Goal: Communication & Community: Participate in discussion

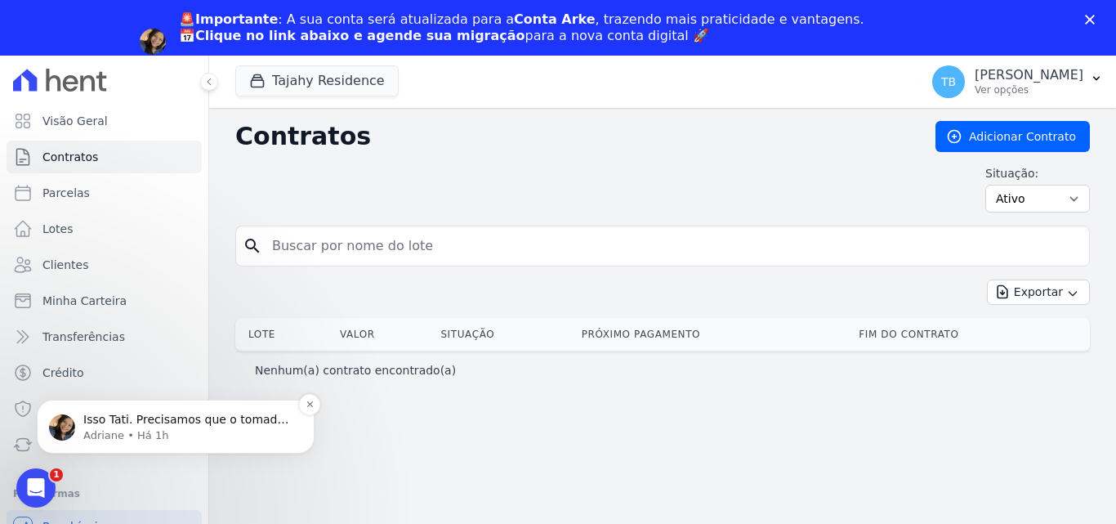
scroll to position [1307, 0]
click at [154, 417] on p "Isso Tati. Precisamos que o tomador de decisão/responsável agende a reunião con…" at bounding box center [188, 420] width 211 height 16
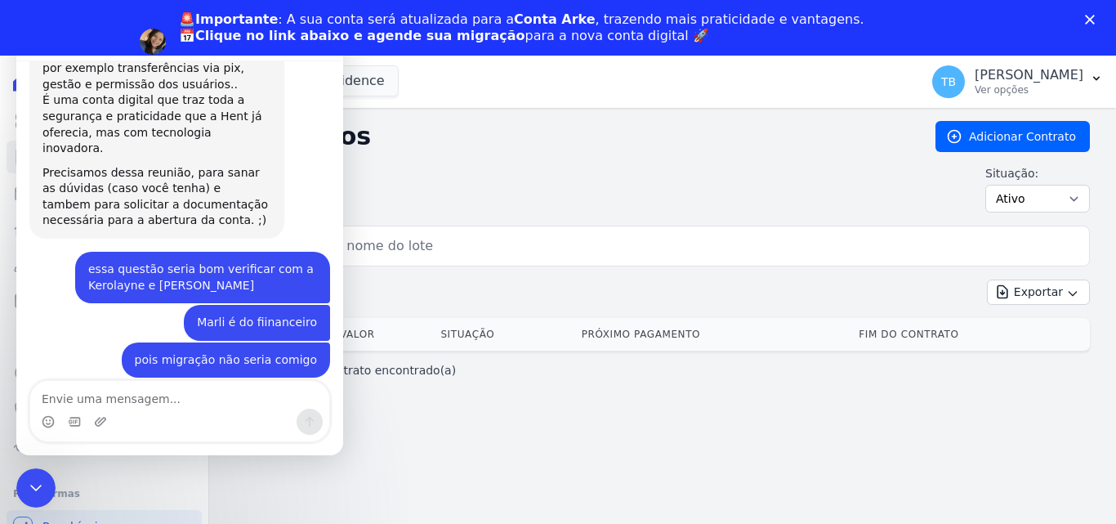
scroll to position [1334, 0]
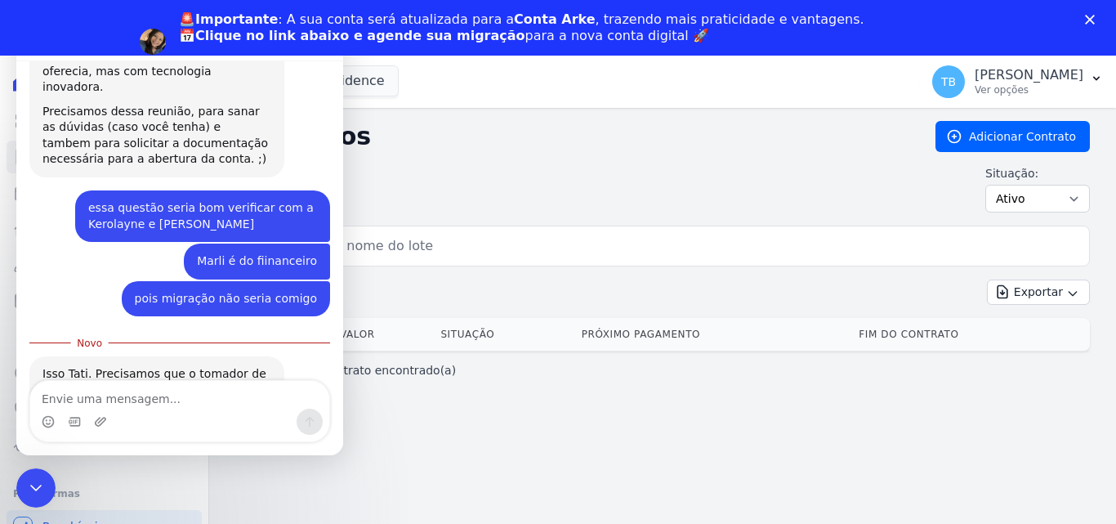
click at [156, 395] on textarea "Envie uma mensagem..." at bounding box center [179, 395] width 299 height 28
click at [105, 397] on textarea "Envie uma mensagem..." at bounding box center [179, 395] width 299 height 28
click at [120, 392] on textarea "Envie uma mensagem..." at bounding box center [179, 395] width 299 height 28
type textarea "m"
type textarea "D"
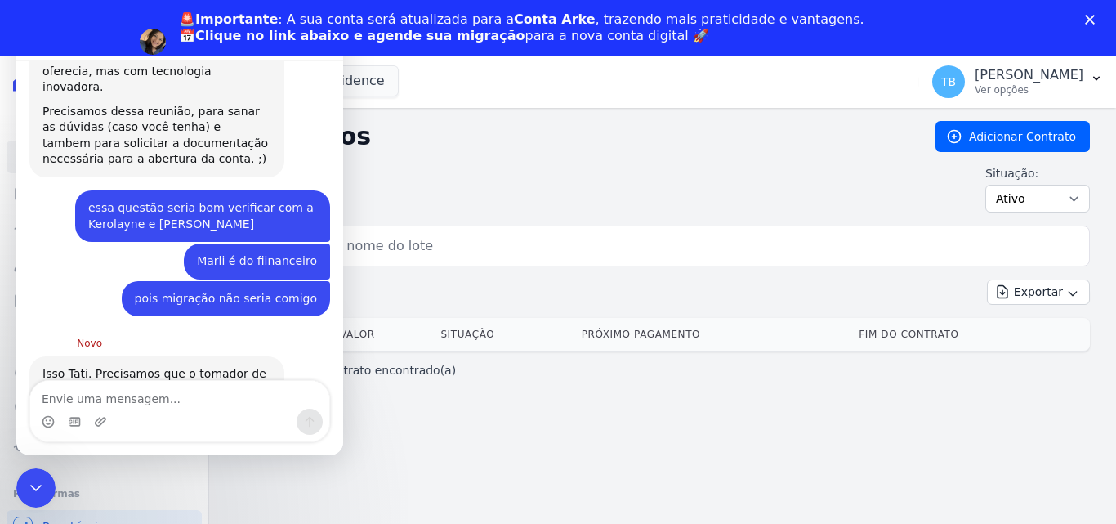
click at [133, 393] on textarea "Envie uma mensagem..." at bounding box center [179, 395] width 299 height 28
type textarea "m"
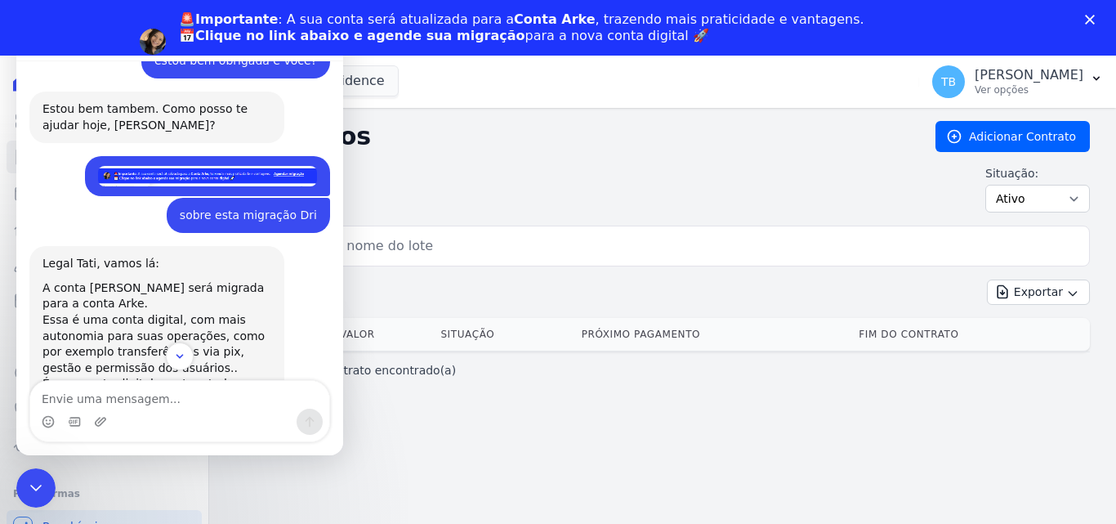
scroll to position [1089, 0]
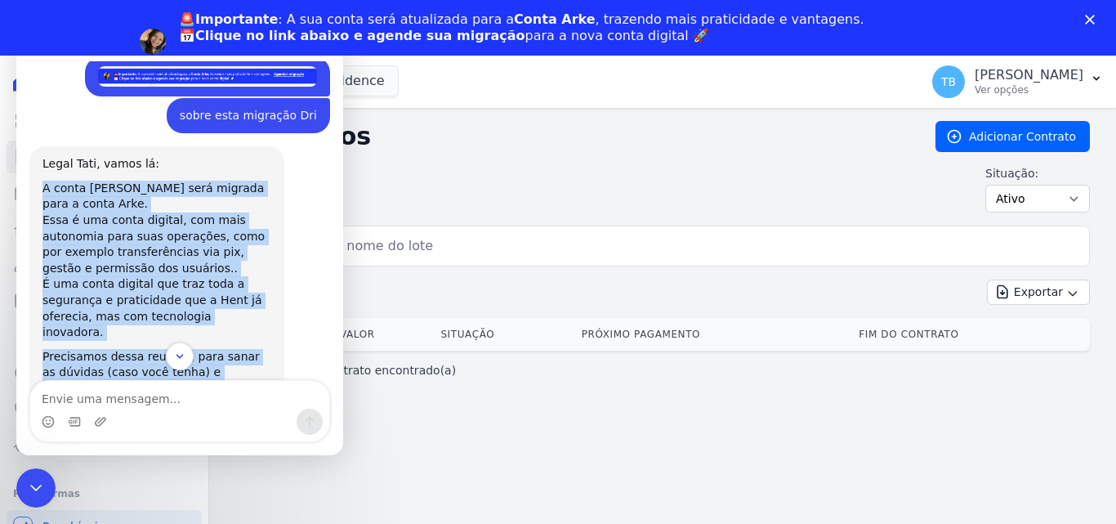
drag, startPoint x: 44, startPoint y: 123, endPoint x: 251, endPoint y: 327, distance: 290.1
click at [254, 321] on div "Legal Tati, vamos lá: A conta Hent será migrada para a conta Arke. Essa é uma c…" at bounding box center [156, 284] width 229 height 257
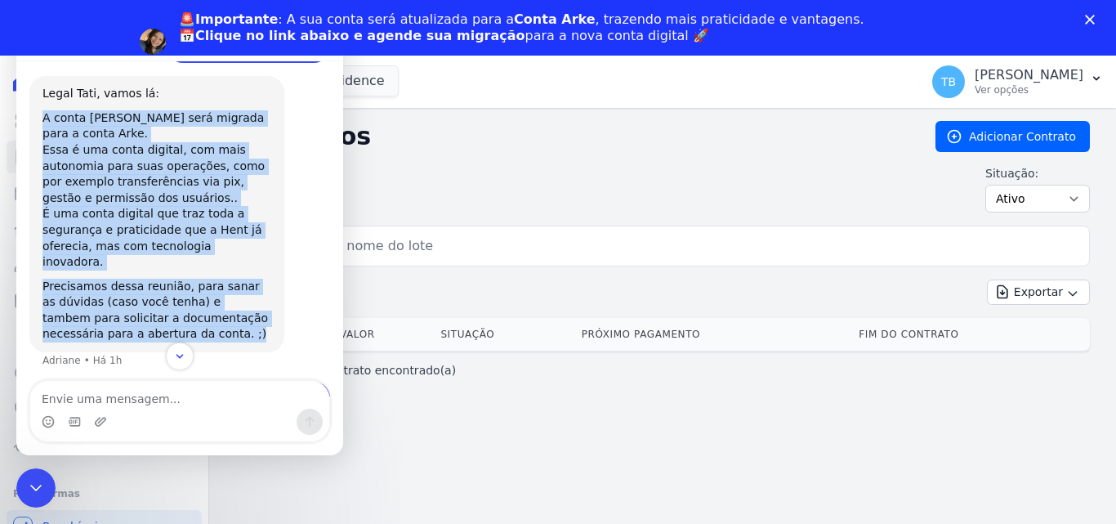
scroll to position [1351, 0]
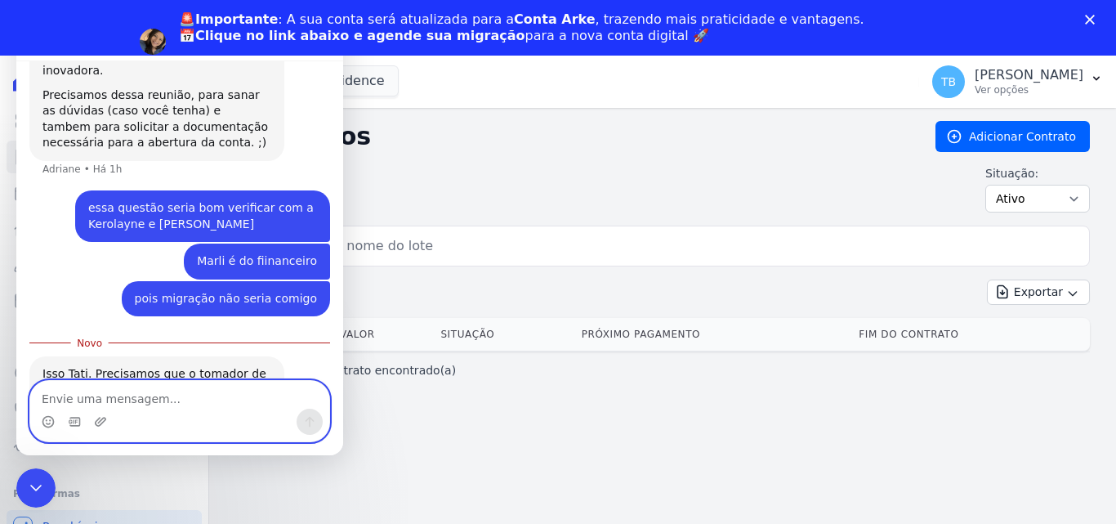
click at [142, 398] on textarea "Envie uma mensagem..." at bounding box center [179, 395] width 299 height 28
click at [126, 398] on textarea "Envie uma mensagem..." at bounding box center [179, 395] width 299 height 28
type textarea "p"
click at [129, 395] on textarea "Envie uma mensagem..." at bounding box center [179, 395] width 299 height 28
type textarea "m"
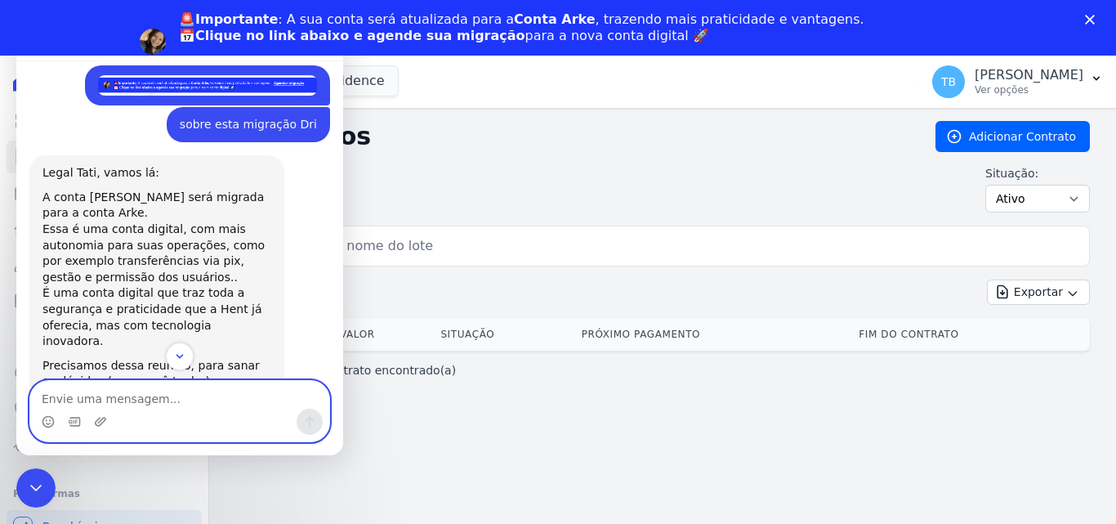
scroll to position [1106, 0]
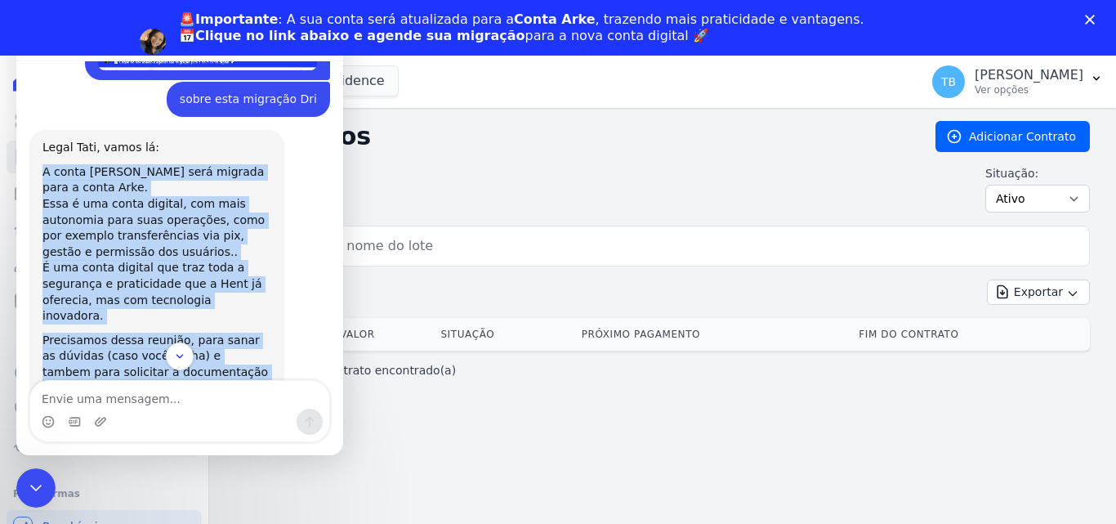
drag, startPoint x: 42, startPoint y: 109, endPoint x: 178, endPoint y: 307, distance: 239.8
click at [178, 307] on div "Legal Tati, vamos lá: A conta Hent será migrada para a conta Arke. Essa é uma c…" at bounding box center [156, 268] width 229 height 257
click at [172, 324] on div "Adriane diz…" at bounding box center [156, 328] width 229 height 8
drag, startPoint x: 43, startPoint y: 108, endPoint x: 175, endPoint y: 307, distance: 238.9
click at [175, 307] on div "Legal Tati, vamos lá: A conta Hent será migrada para a conta Arke. Essa é uma c…" at bounding box center [156, 268] width 229 height 257
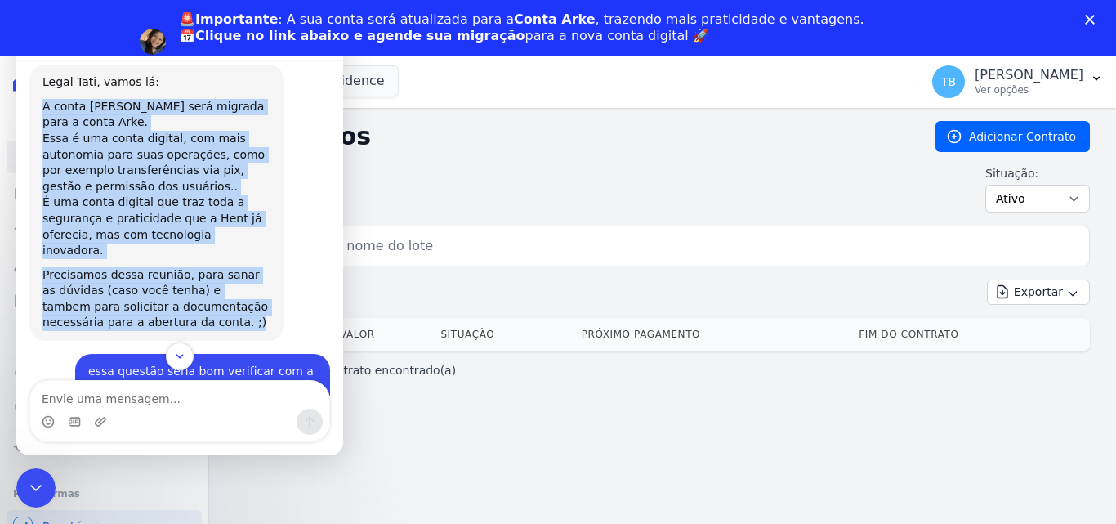
scroll to position [1089, 0]
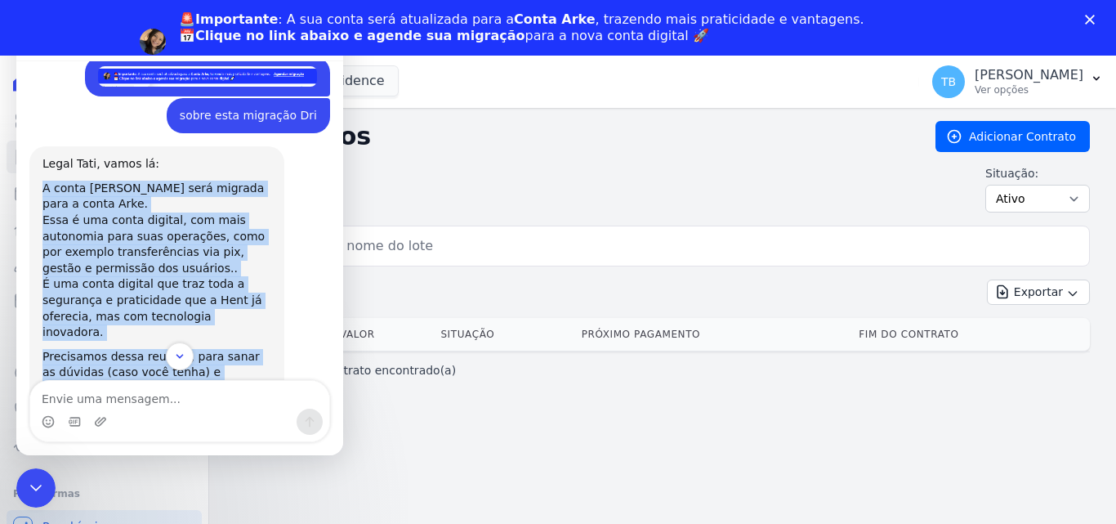
copy div "A conta [PERSON_NAME] será migrada para a conta Arke. Essa é uma conta digital,…"
click at [257, 349] on div "Precisamos dessa reunião, para sanar as dúvidas (caso você tenha) e tambem para…" at bounding box center [156, 381] width 229 height 64
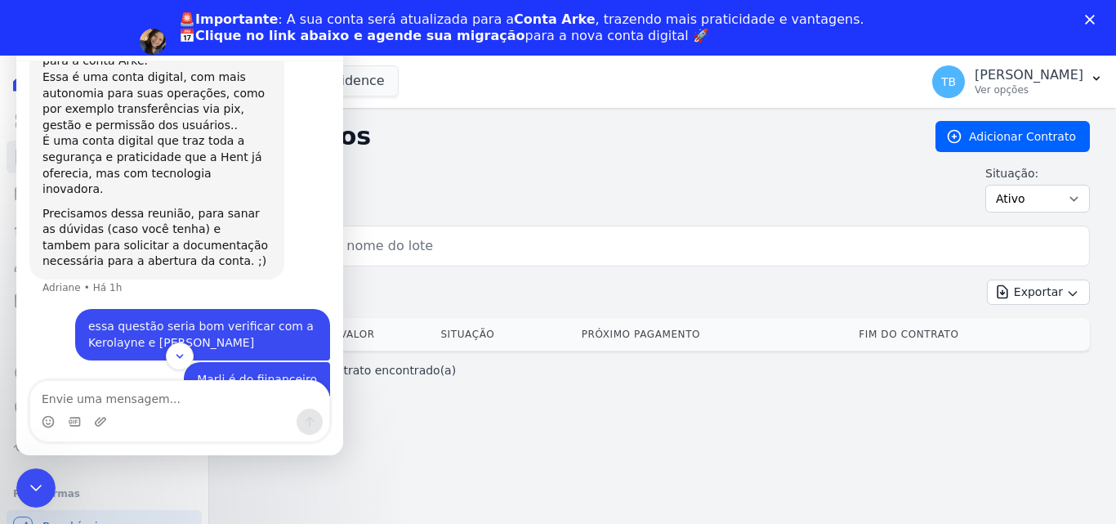
scroll to position [1351, 0]
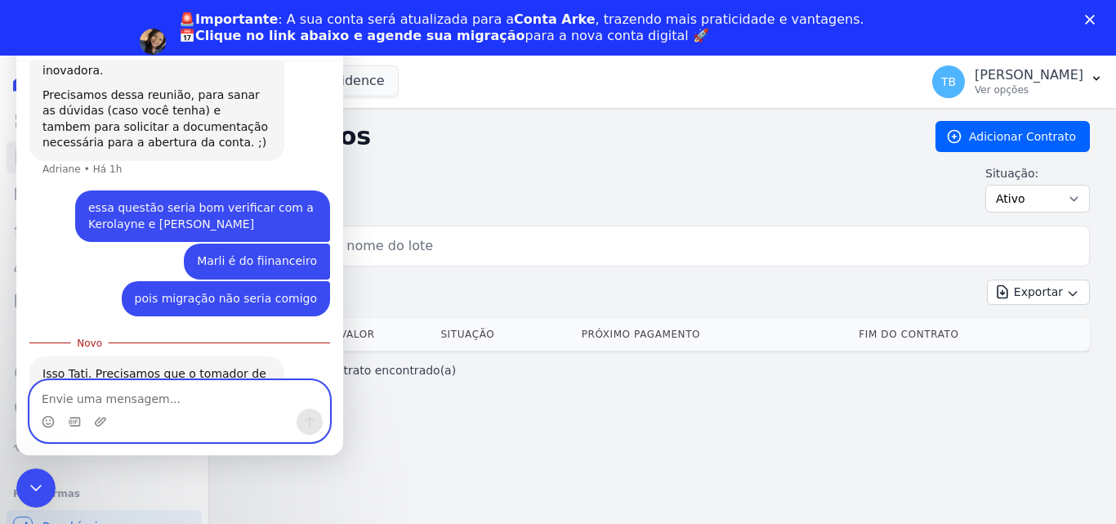
click at [86, 399] on textarea "Envie uma mensagem..." at bounding box center [179, 395] width 299 height 28
click at [123, 394] on textarea "Envie uma mensagem..." at bounding box center [179, 395] width 299 height 28
type textarea "b"
type textarea "p"
type textarea "m"
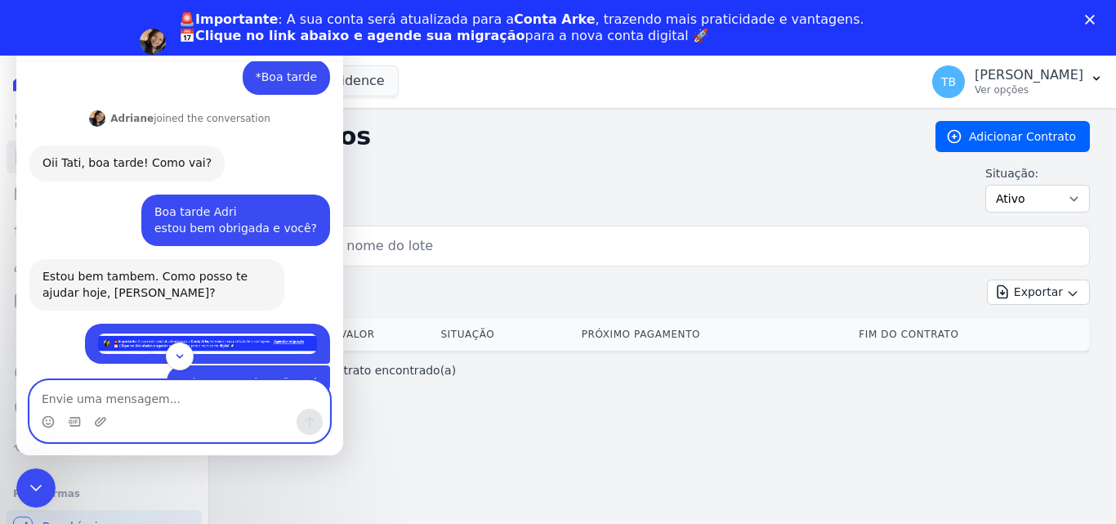
scroll to position [942, 0]
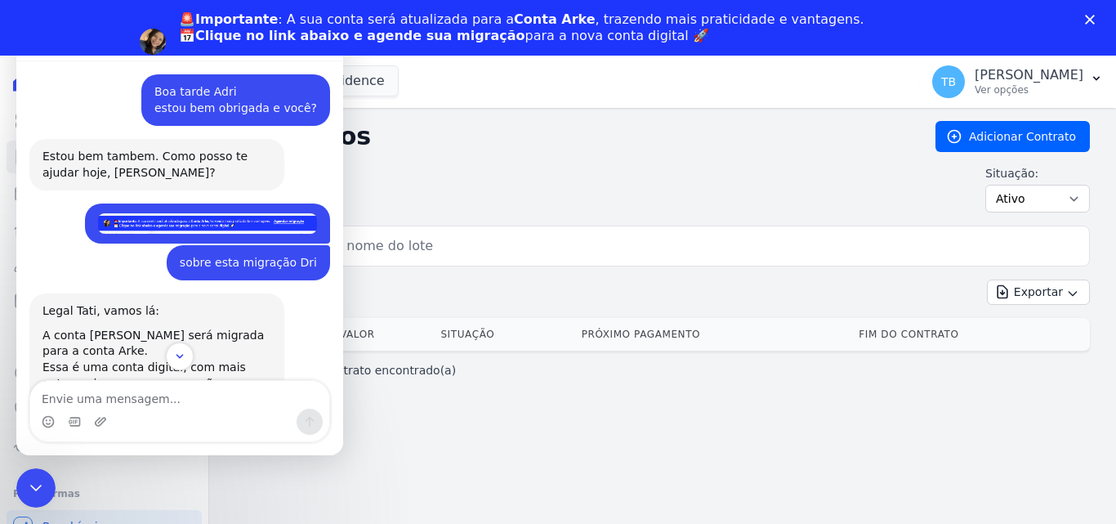
click at [251, 213] on img "Tatiane diz…" at bounding box center [207, 223] width 219 height 20
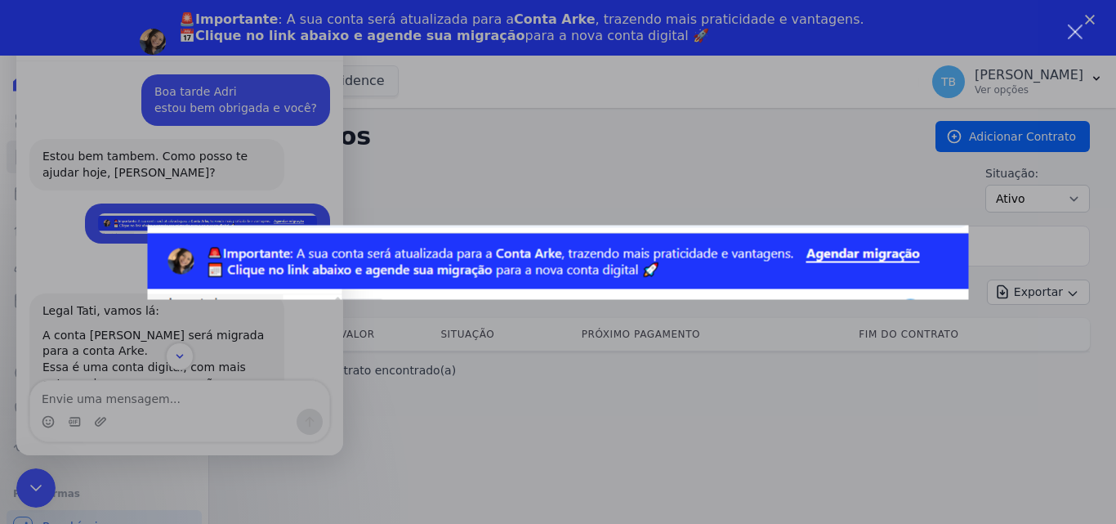
scroll to position [0, 0]
click at [1079, 27] on div "Fechar" at bounding box center [1076, 33] width 16 height 16
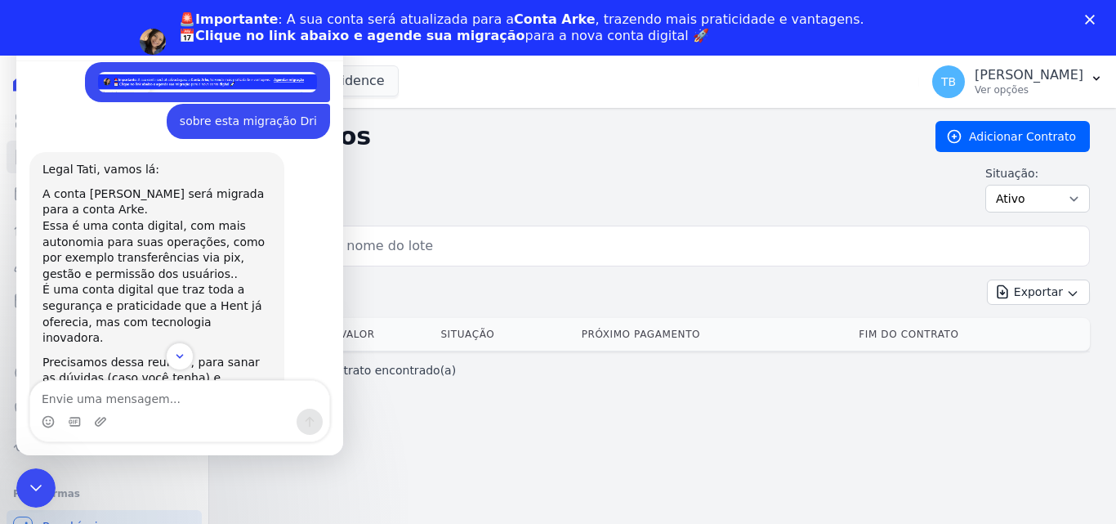
scroll to position [1351, 0]
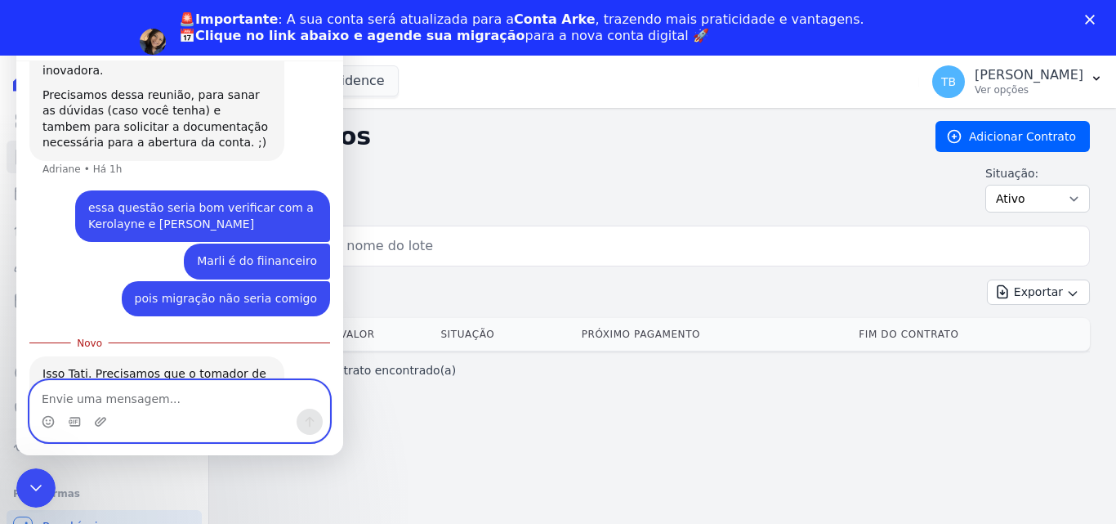
click at [96, 400] on textarea "Envie uma mensagem..." at bounding box center [179, 395] width 299 height 28
type textarea "m"
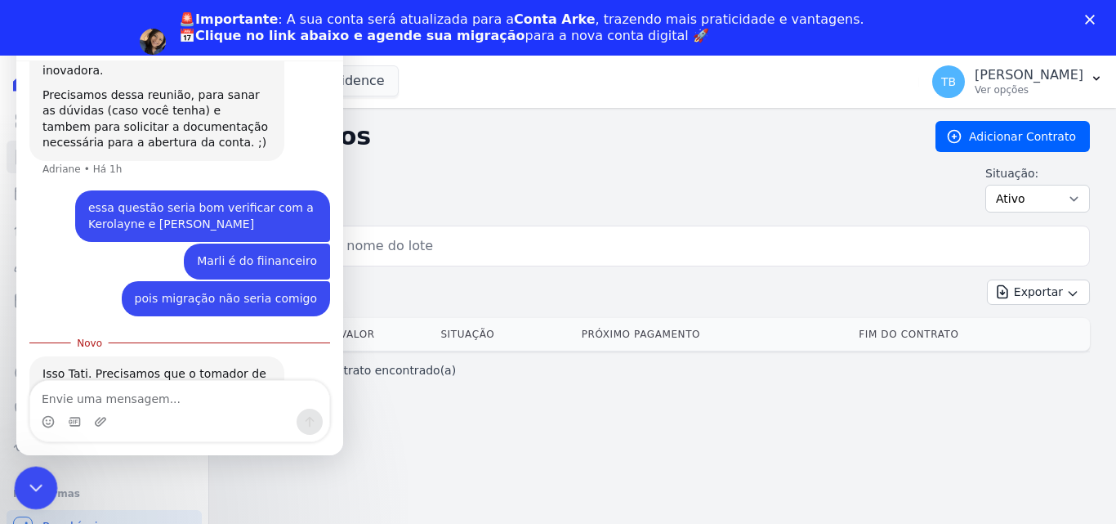
click at [44, 476] on div "Encerramento do Messenger da Intercom" at bounding box center [33, 485] width 39 height 39
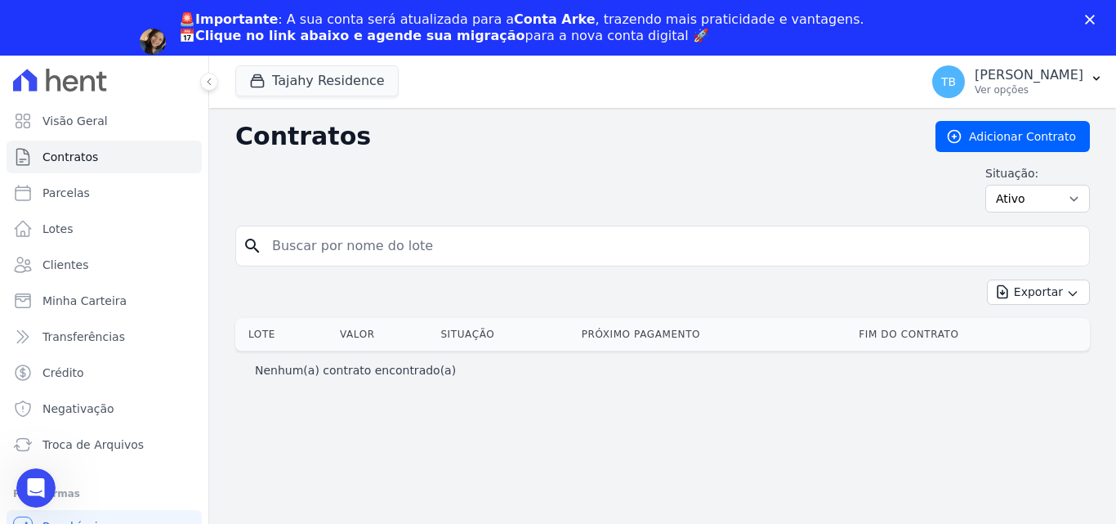
click at [1092, 20] on icon "Fechar" at bounding box center [1090, 20] width 10 height 10
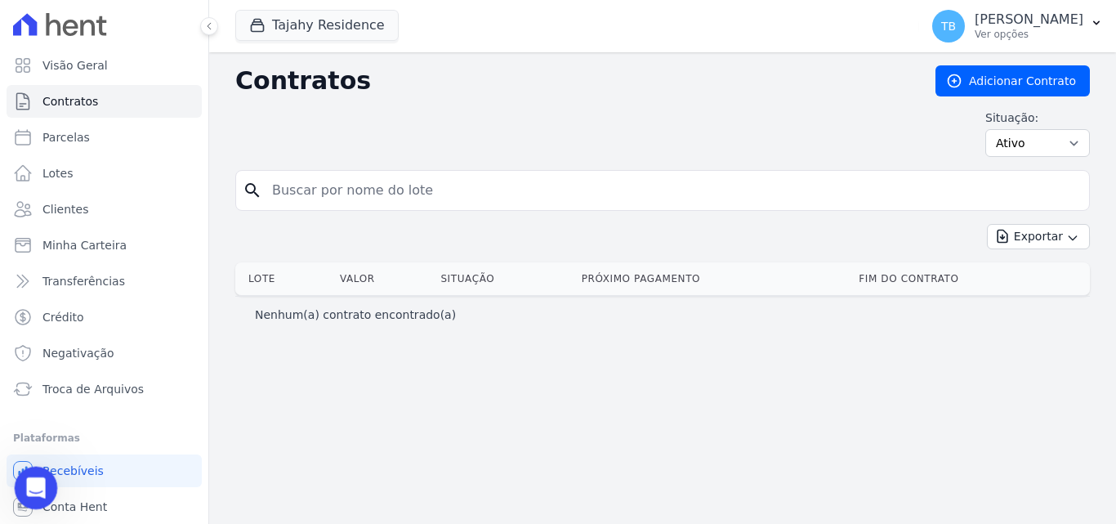
click at [34, 483] on icon "Abertura do Messenger da Intercom" at bounding box center [33, 485] width 27 height 27
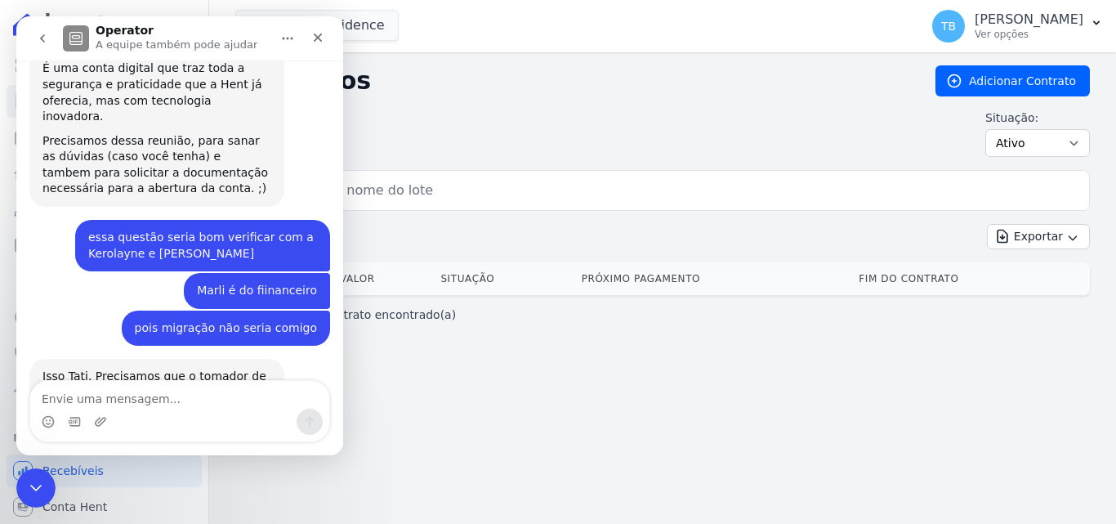
scroll to position [1062, 0]
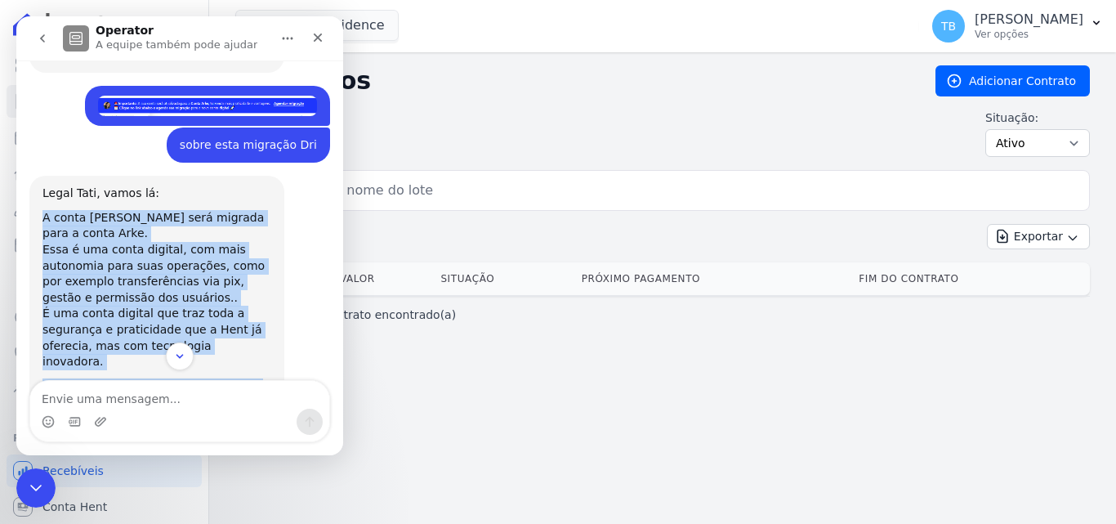
drag, startPoint x: 42, startPoint y: 155, endPoint x: 127, endPoint y: 351, distance: 213.0
click at [127, 351] on div "📢 Atenção: Sua conta Hent será migrada para a Conta Arke! Estamos trazendo para…" at bounding box center [179, 228] width 327 height 336
copy div "A conta [PERSON_NAME] será migrada para a conta Arke. Essa é uma conta digital,…"
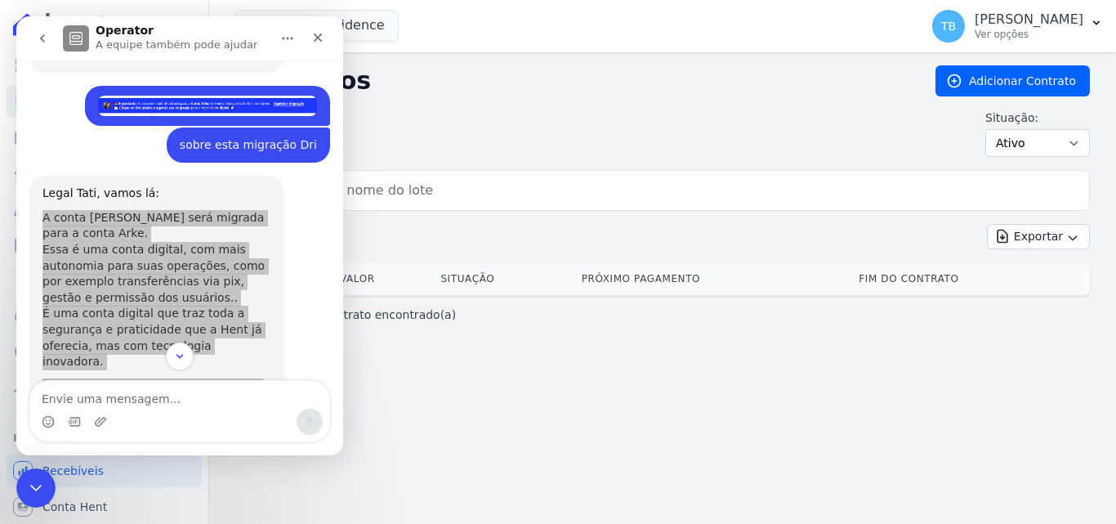
drag, startPoint x: 489, startPoint y: 135, endPoint x: 475, endPoint y: 133, distance: 14.0
click at [489, 134] on div "Situação: Ativo Todos Pausado Distratado Rascunho Expirado Encerrado" at bounding box center [662, 132] width 855 height 47
drag, startPoint x: 38, startPoint y: 476, endPoint x: 88, endPoint y: 940, distance: 466.0
click at [38, 476] on icon "Encerramento do Messenger da Intercom" at bounding box center [34, 486] width 20 height 20
